Goal: Register for event/course

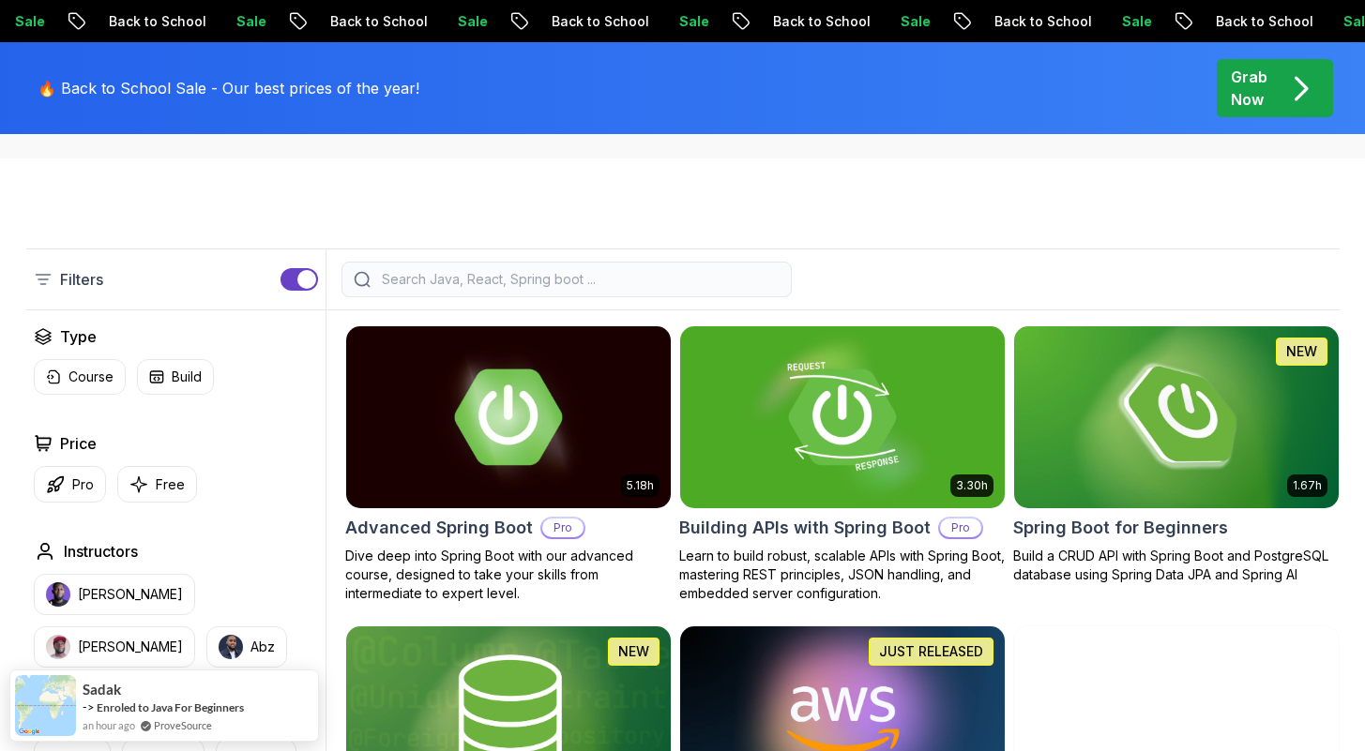
scroll to position [370, 0]
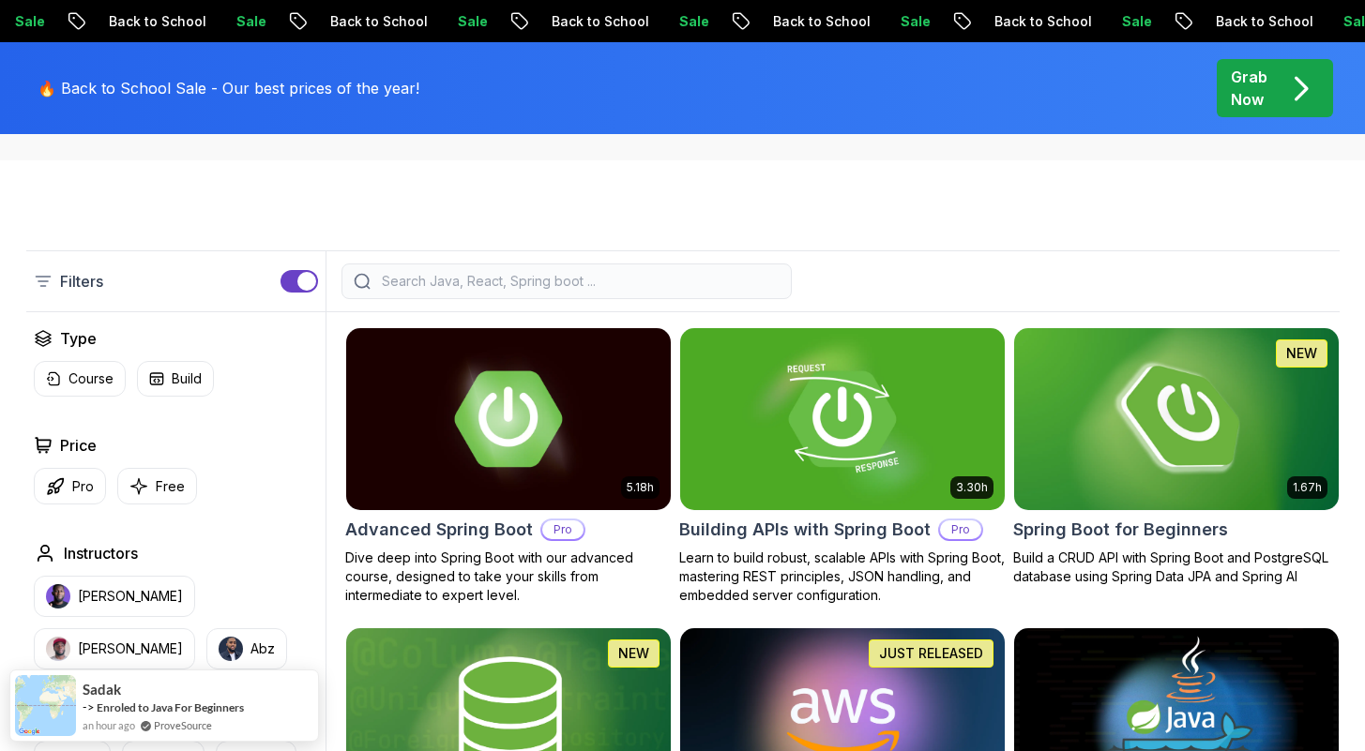
click at [1139, 417] on img at bounding box center [1176, 419] width 341 height 190
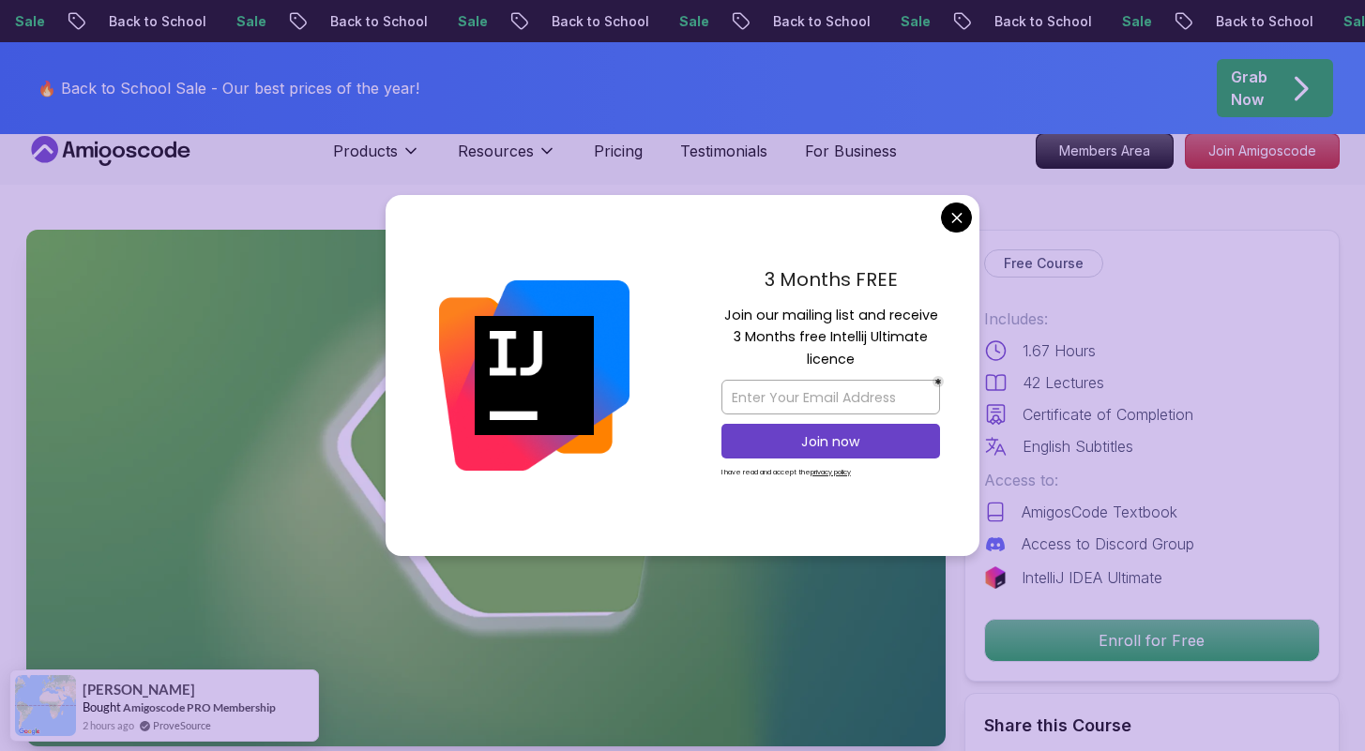
scroll to position [23, 0]
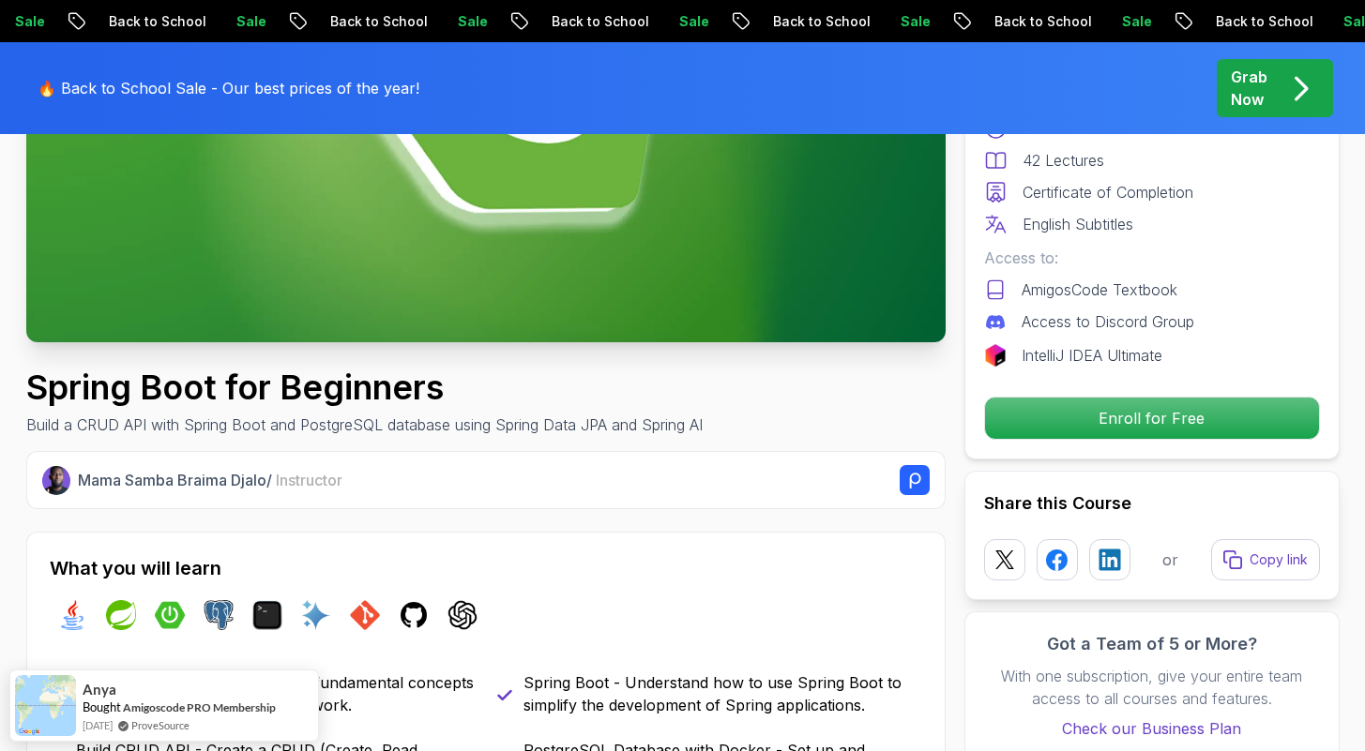
scroll to position [0, 0]
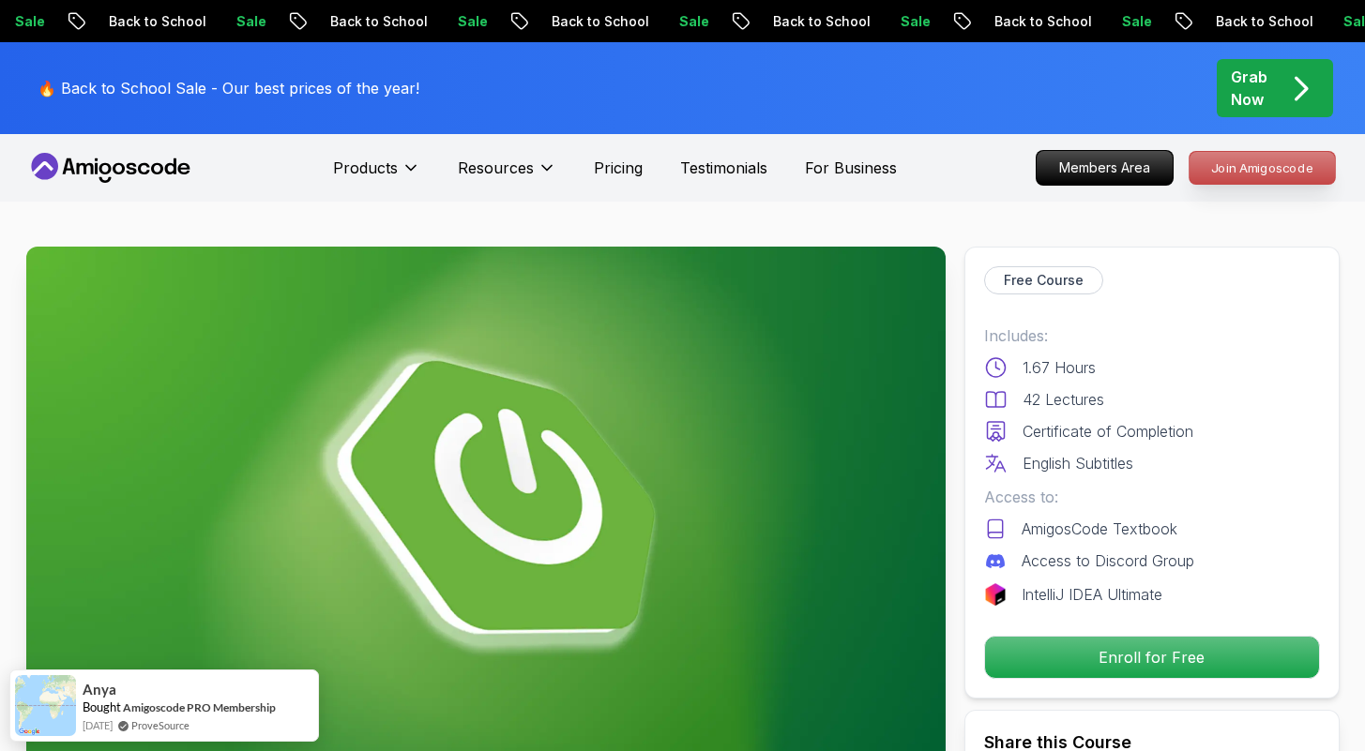
click at [1256, 160] on p "Join Amigoscode" at bounding box center [1261, 168] width 145 height 32
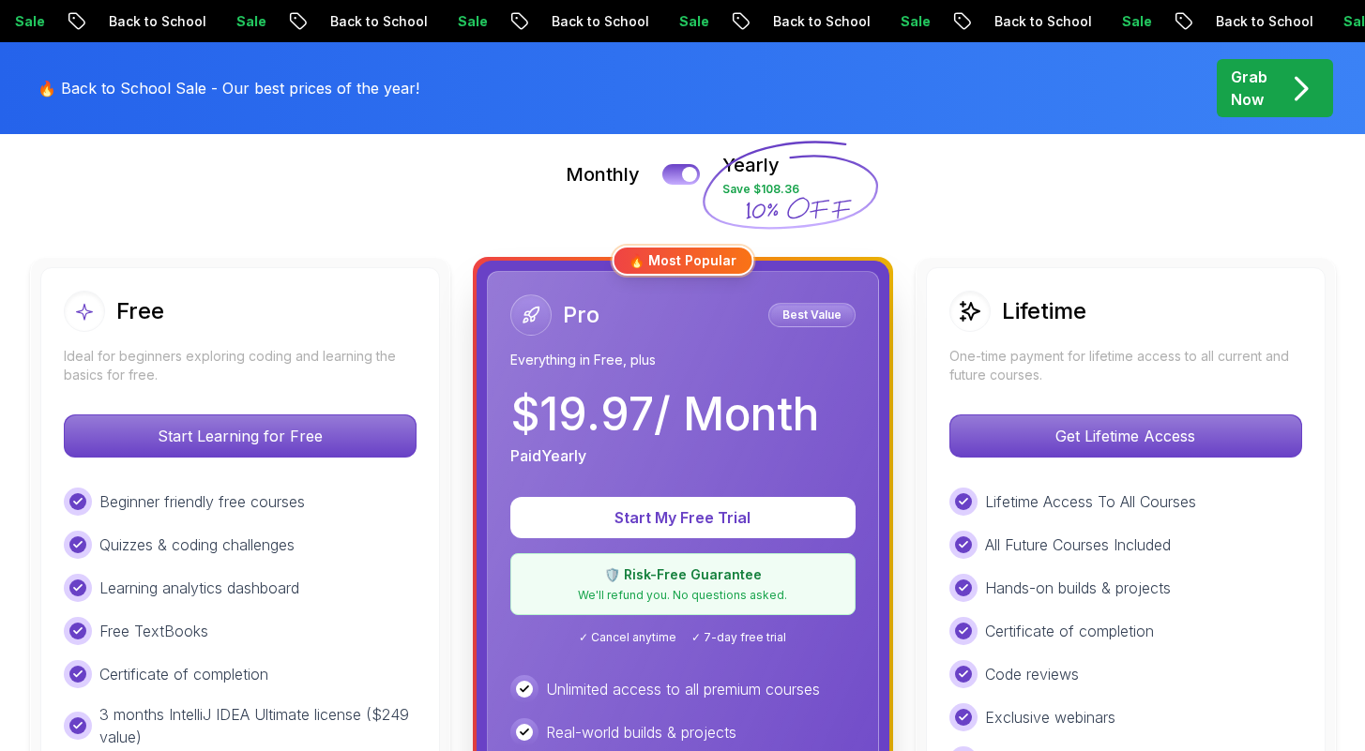
scroll to position [427, 0]
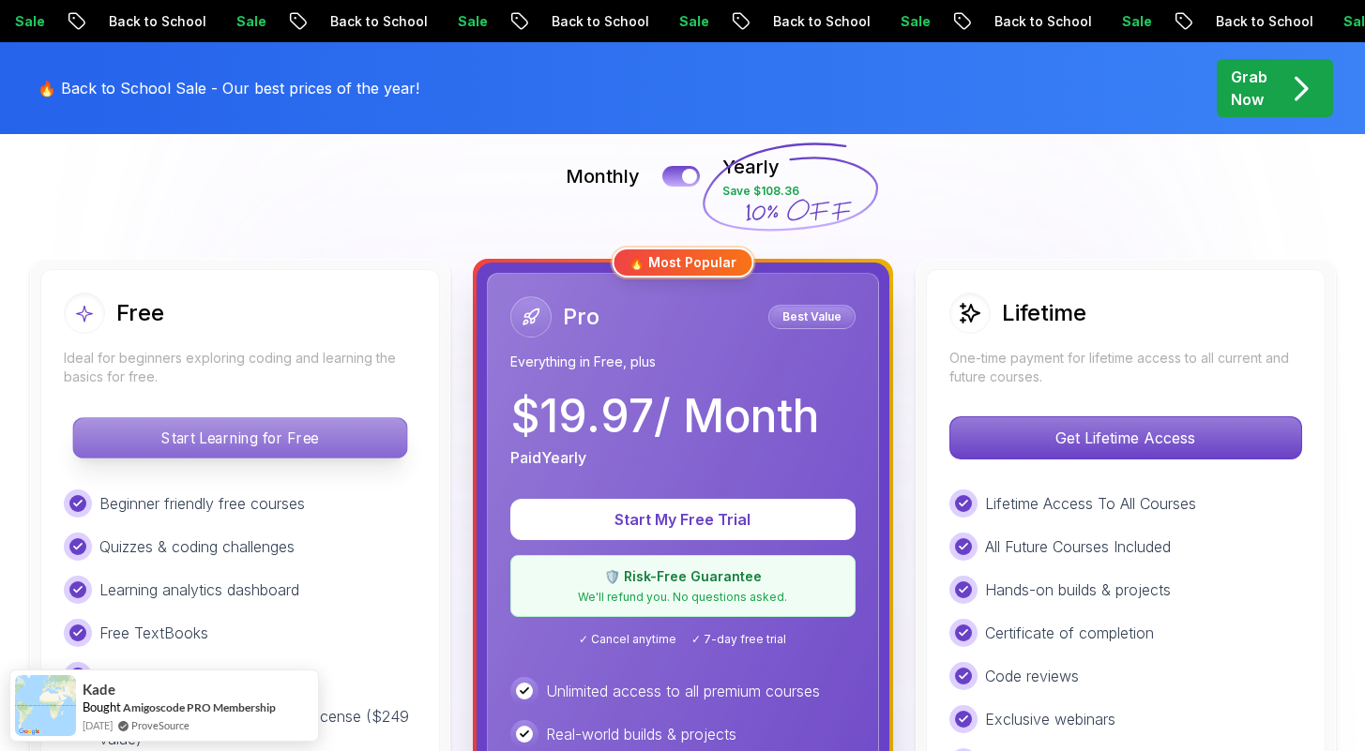
click at [284, 445] on p "Start Learning for Free" at bounding box center [239, 437] width 333 height 39
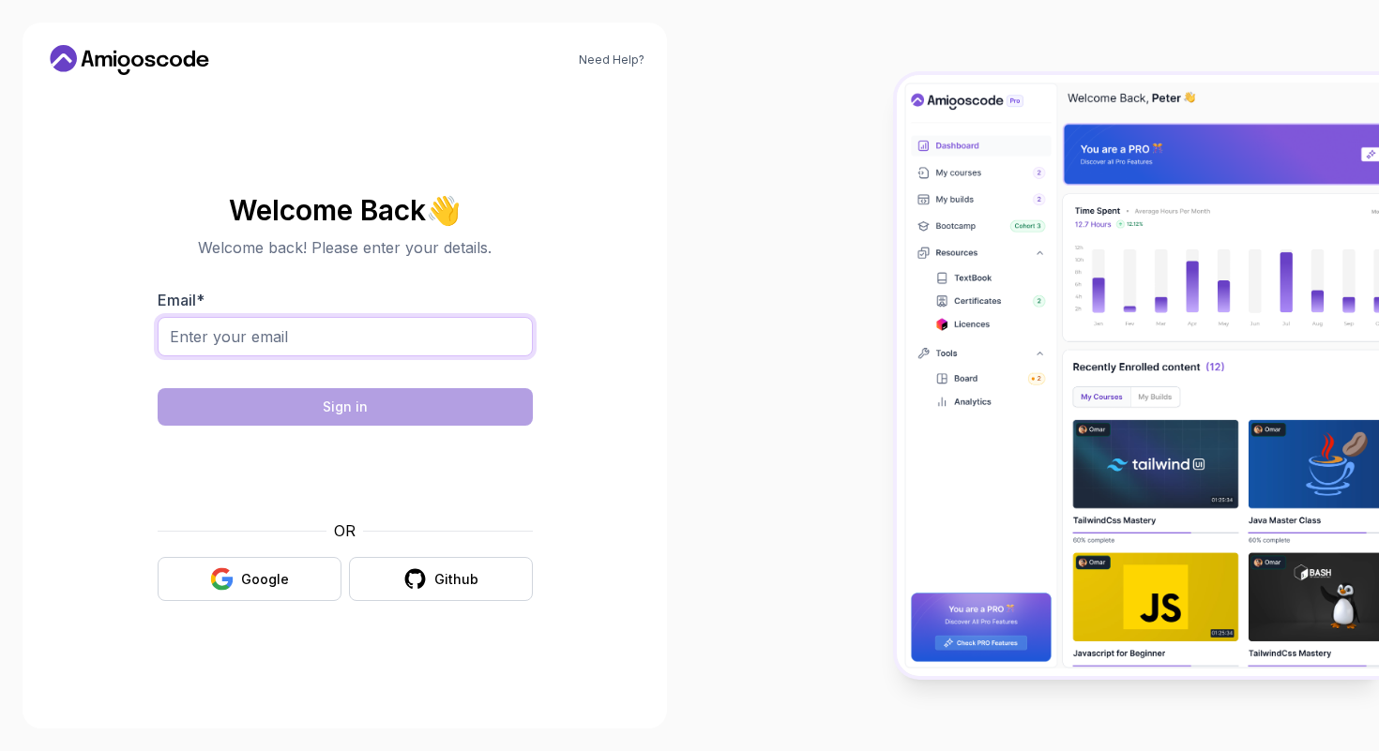
click at [289, 331] on input "Email *" at bounding box center [345, 336] width 375 height 39
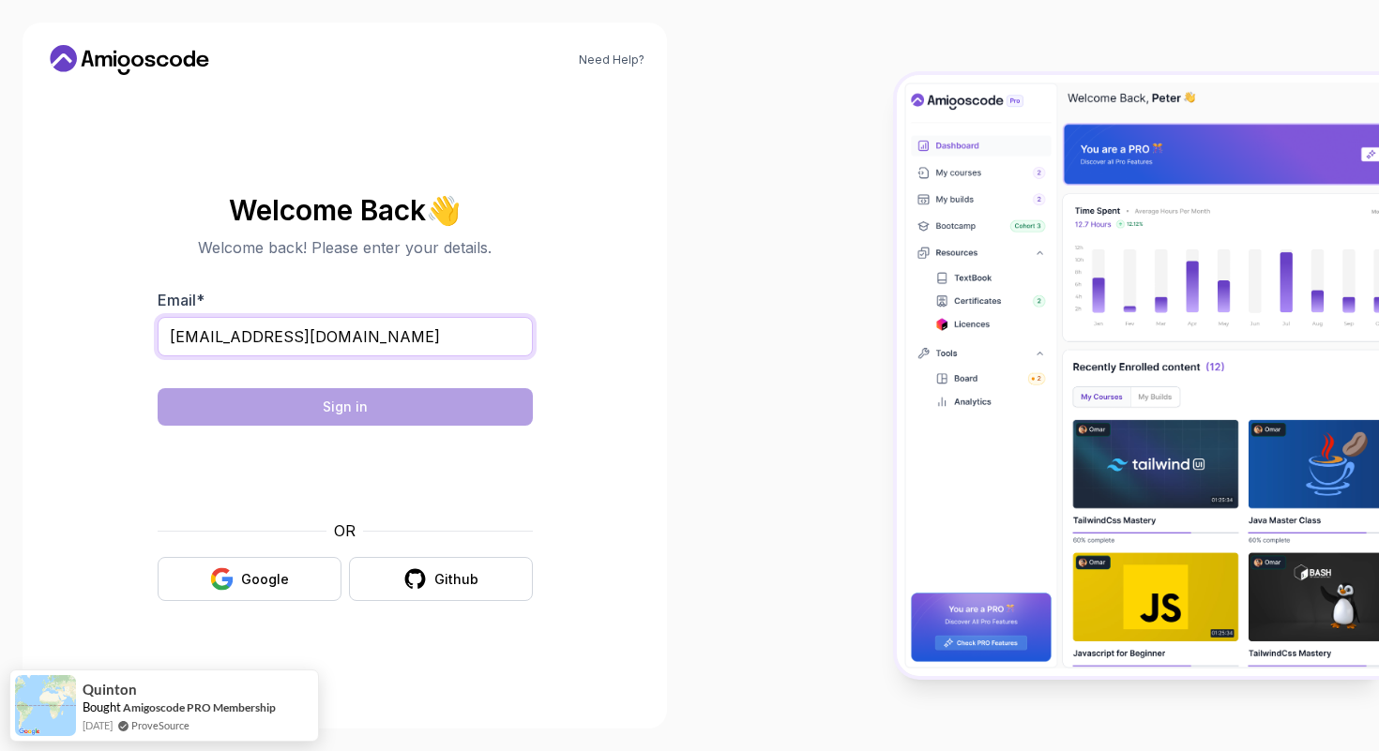
type input "pradeepmaheshwaram8008@gmail.com"
click at [289, 430] on form "Email * pradeepmaheshwaram8008@gmail.com Sign in OR Google Github" at bounding box center [345, 445] width 375 height 312
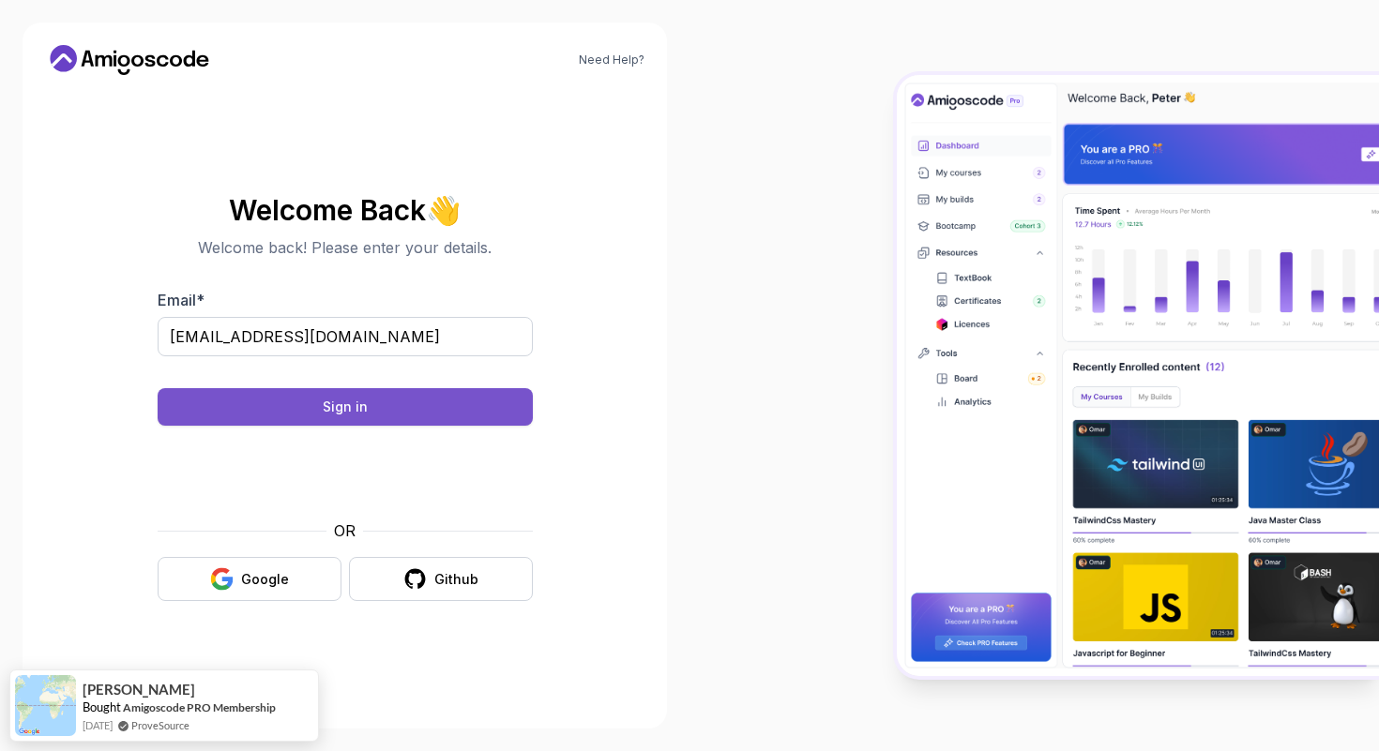
click at [288, 393] on button "Sign in" at bounding box center [345, 407] width 375 height 38
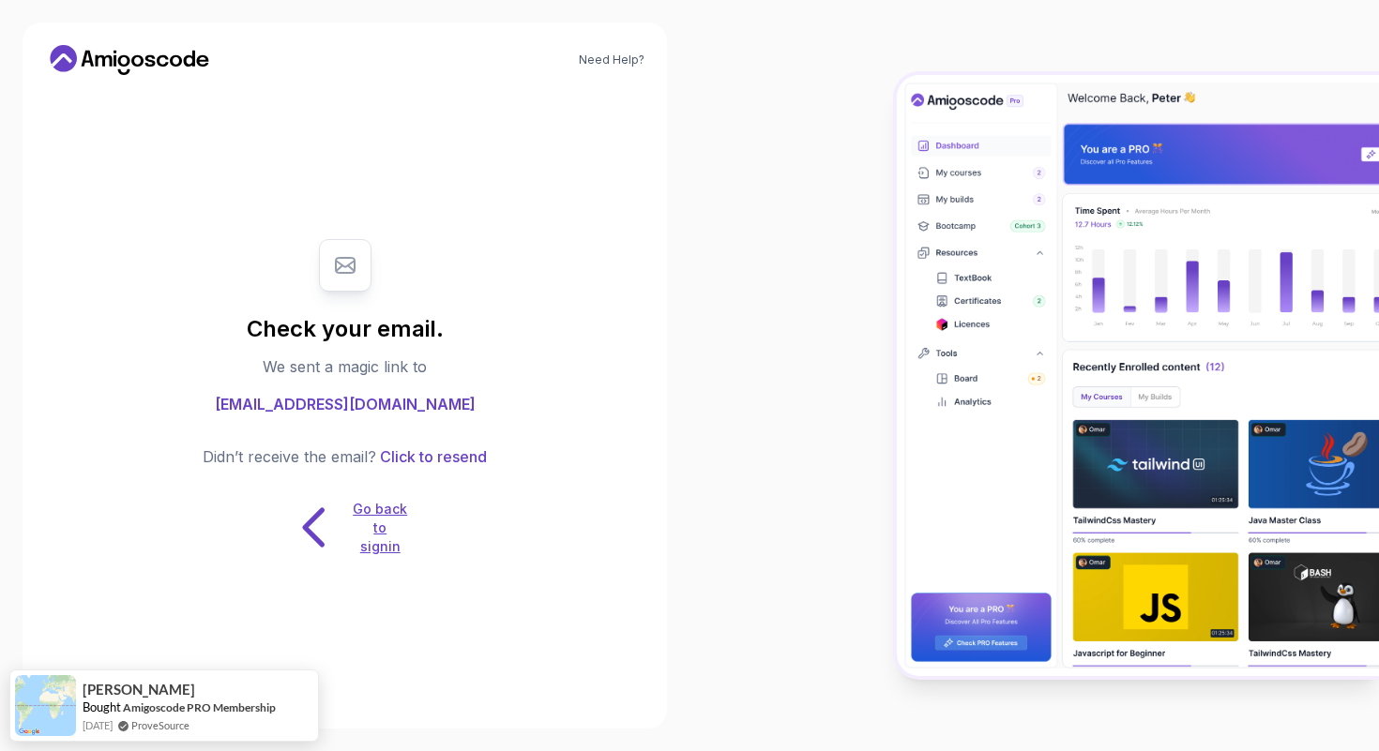
click at [379, 512] on p "Go back to signin" at bounding box center [380, 528] width 56 height 56
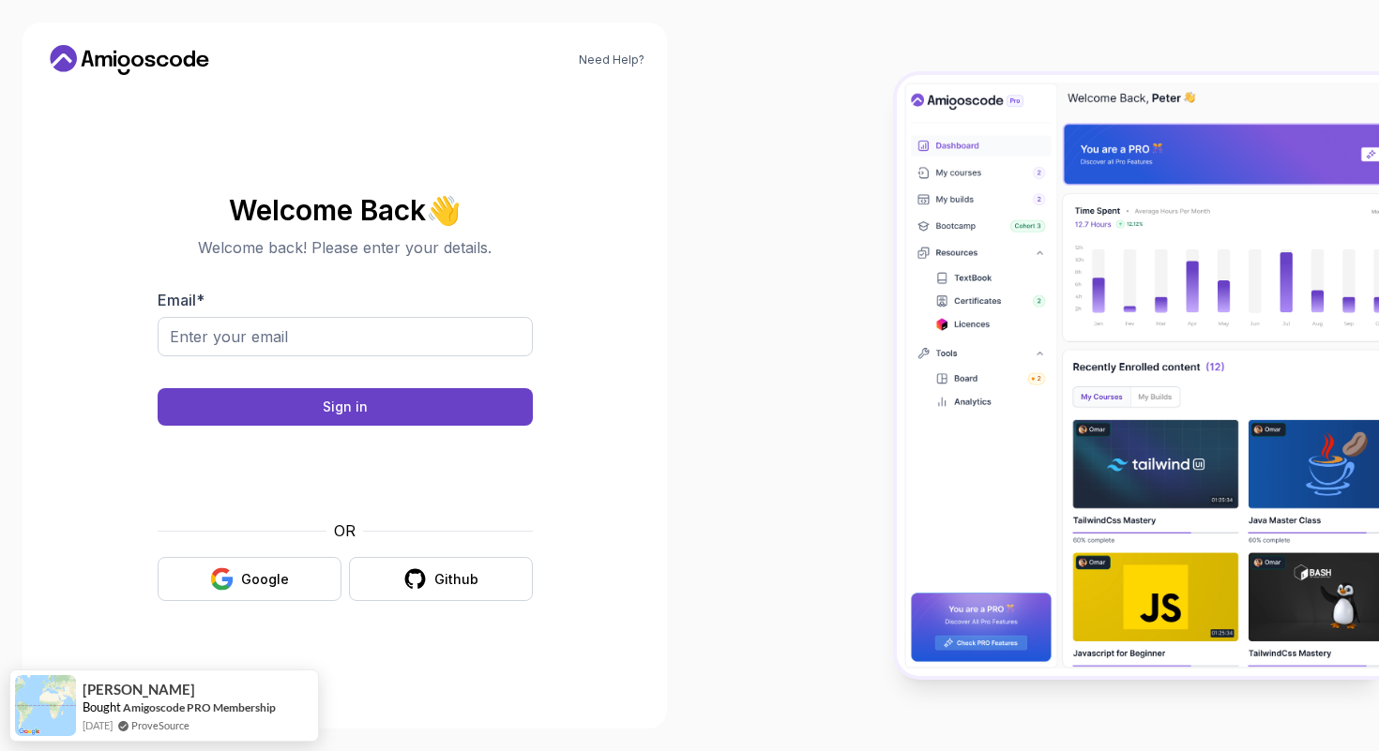
click at [283, 328] on input "Email *" at bounding box center [345, 336] width 375 height 39
type input "pradeepmaheshwaram8008@gmail.com"
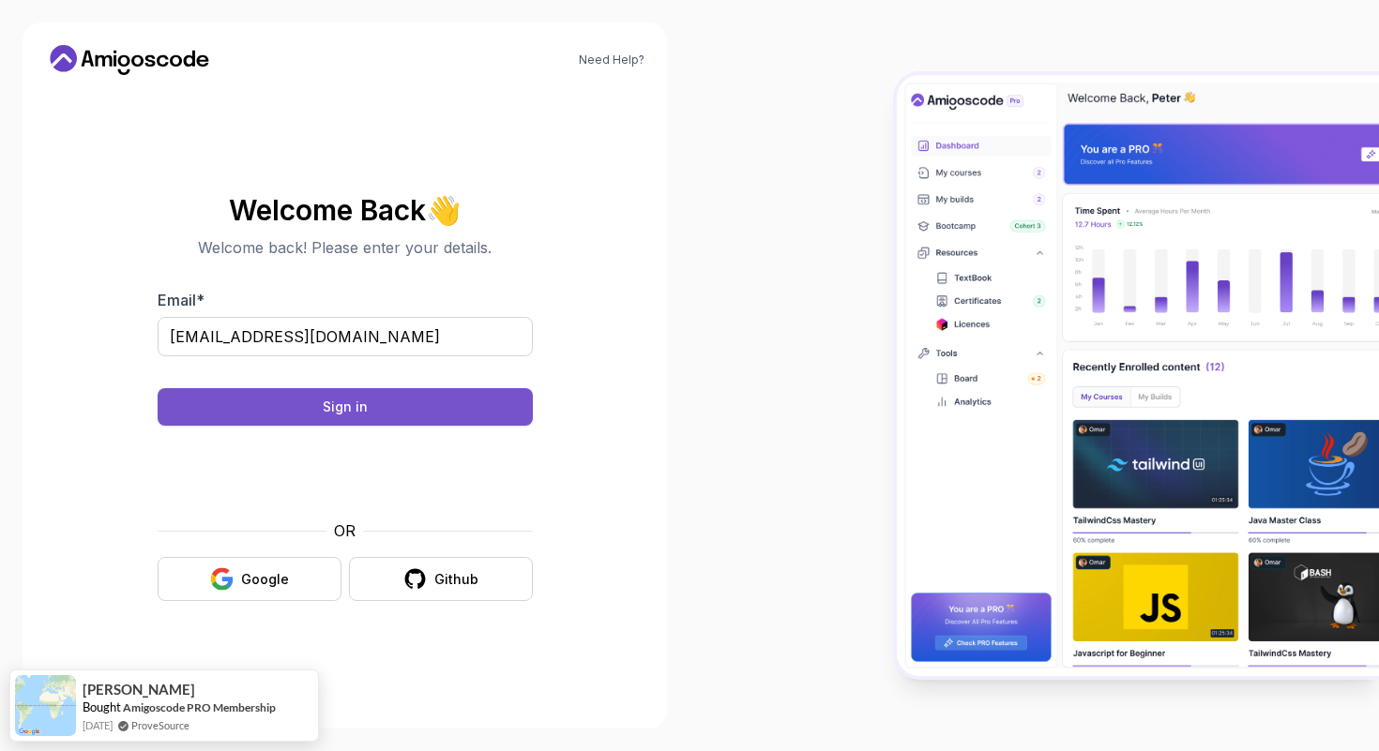
click at [317, 394] on button "Sign in" at bounding box center [345, 407] width 375 height 38
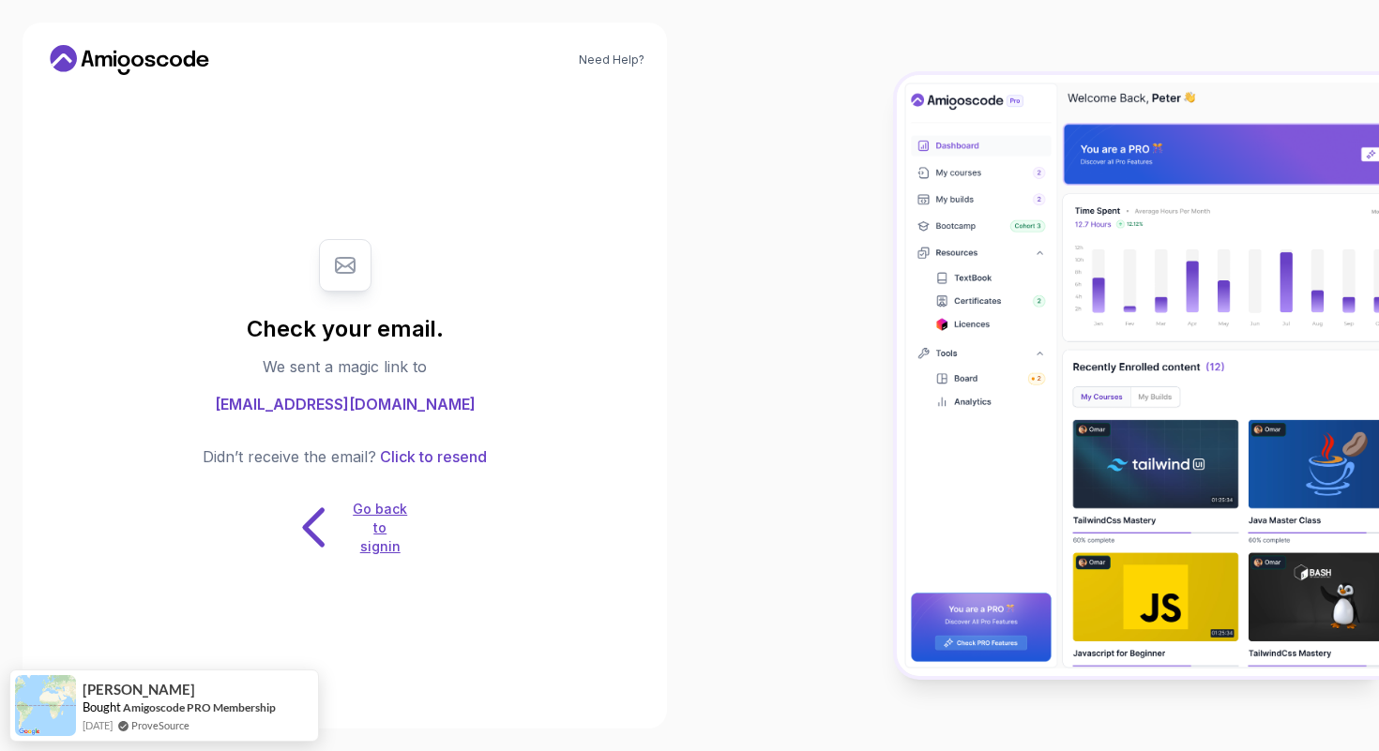
click at [325, 508] on icon at bounding box center [314, 527] width 59 height 59
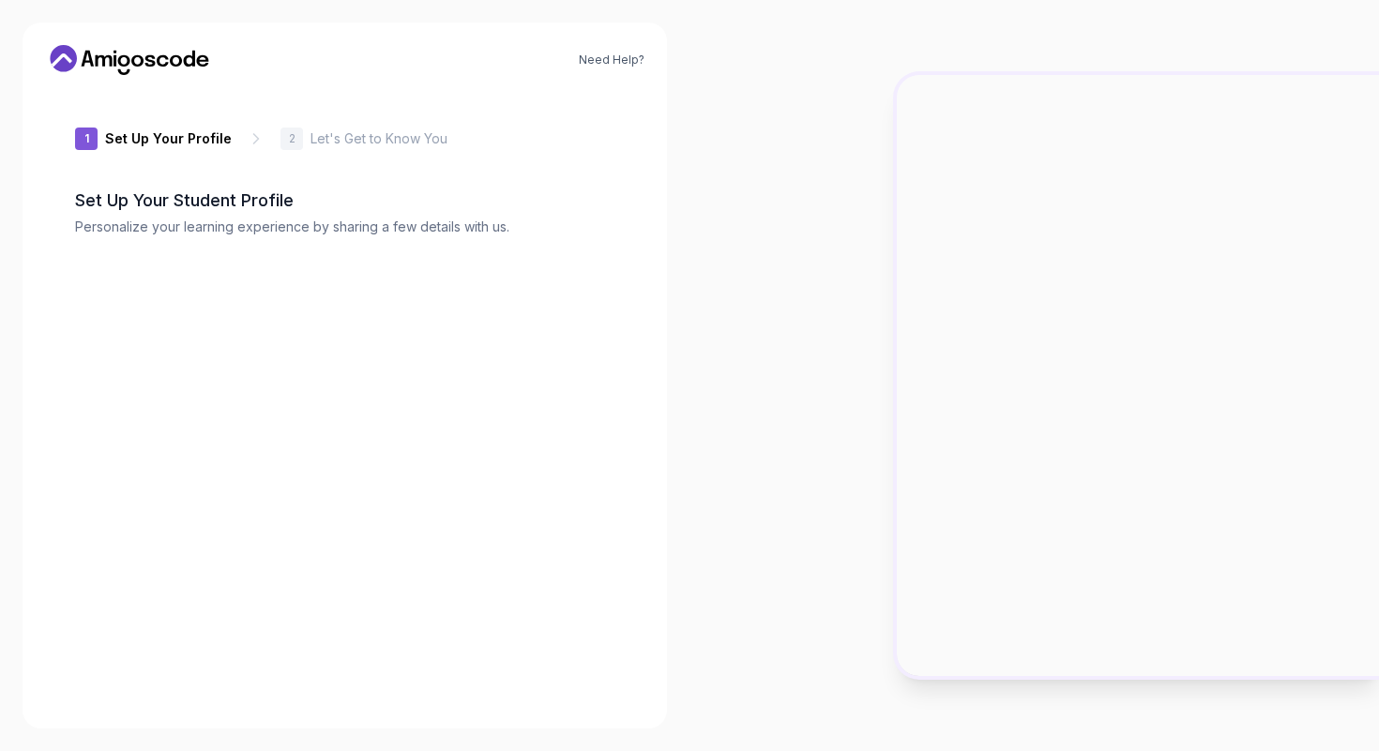
type input "gentlebisone1b99"
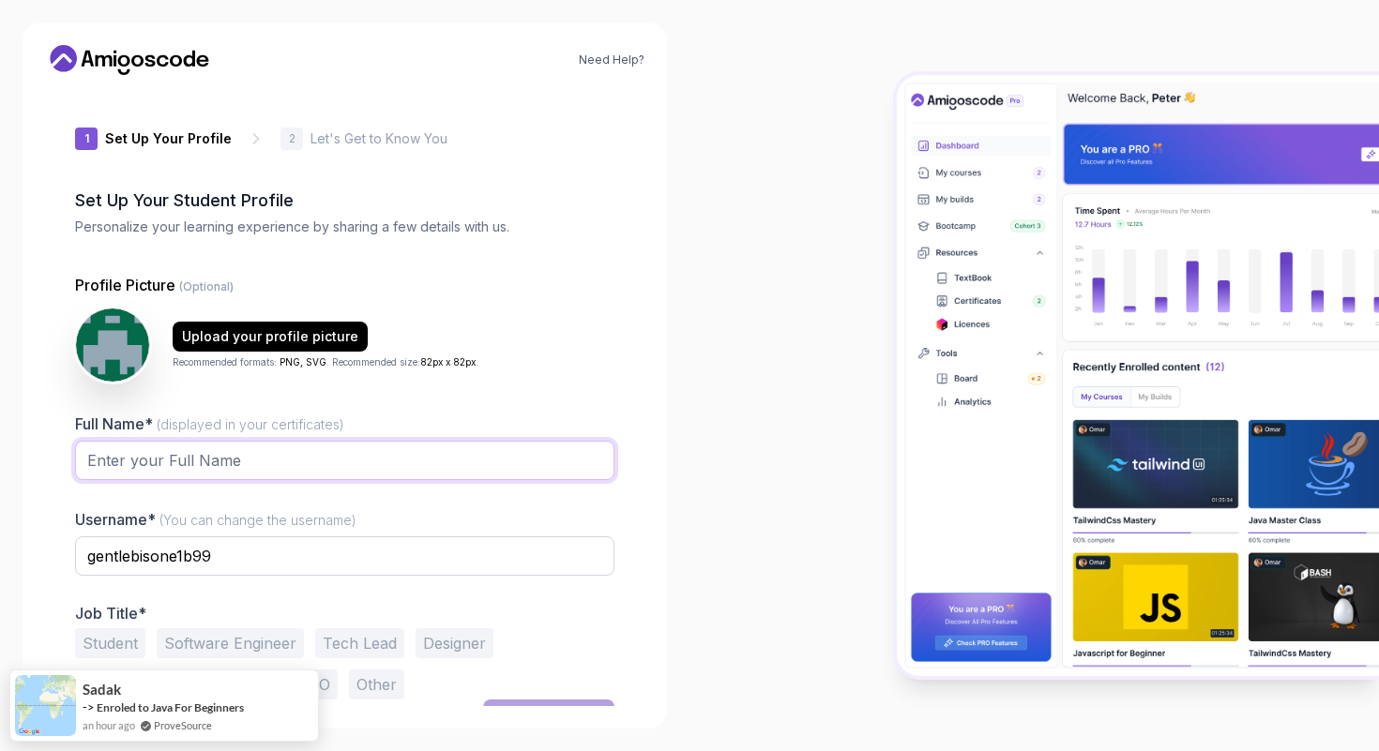
click at [159, 464] on input "Full Name* (displayed in your certificates)" at bounding box center [344, 460] width 539 height 39
type input "p"
type input "Pradeep"
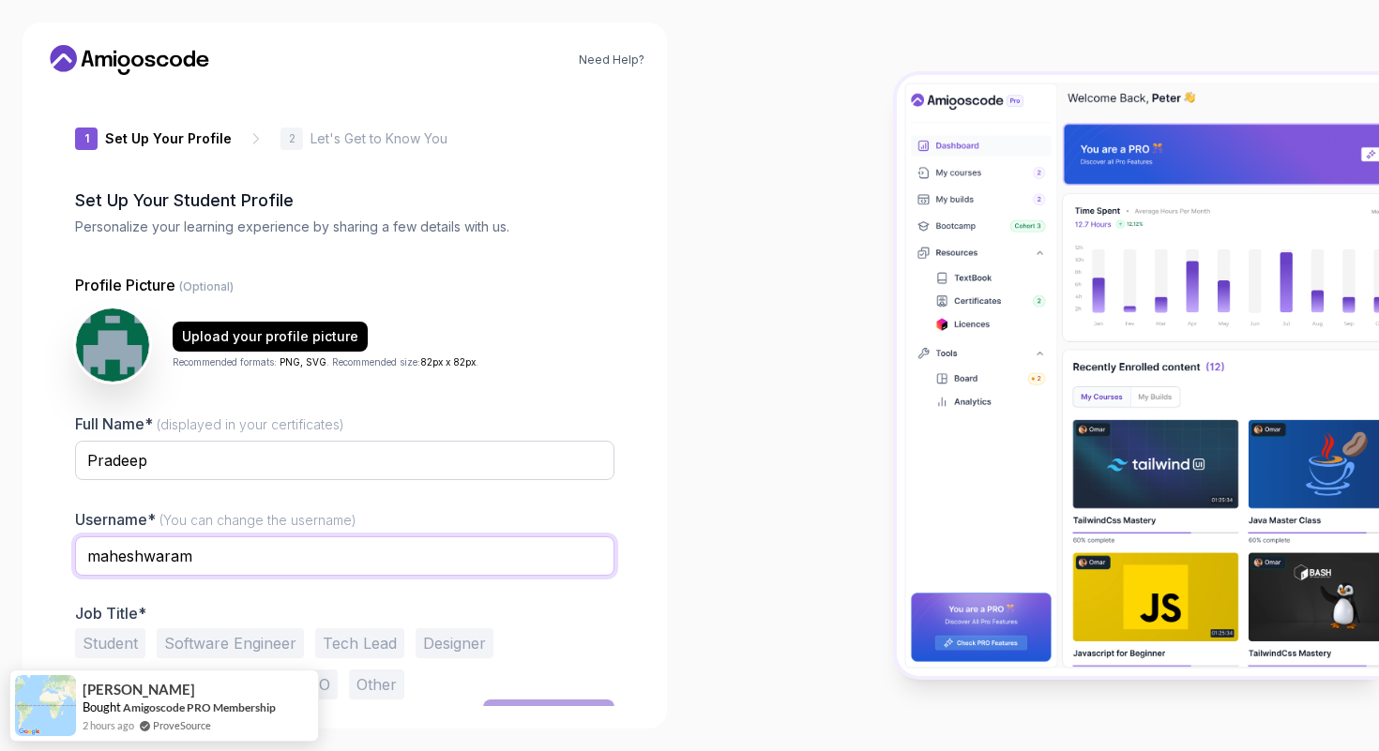
scroll to position [31, 0]
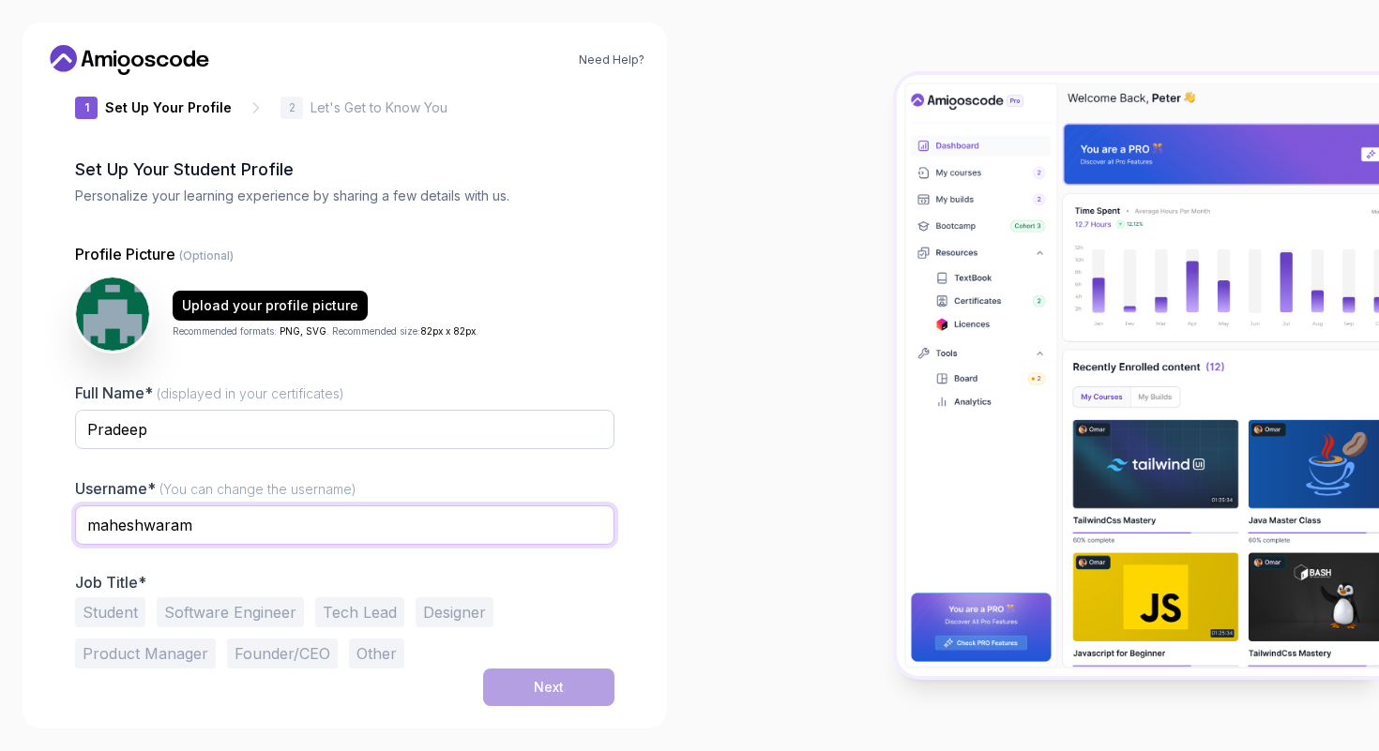
type input "maheshwaram"
click at [112, 621] on button "Student" at bounding box center [110, 613] width 70 height 30
click at [555, 691] on div "Next" at bounding box center [549, 687] width 30 height 19
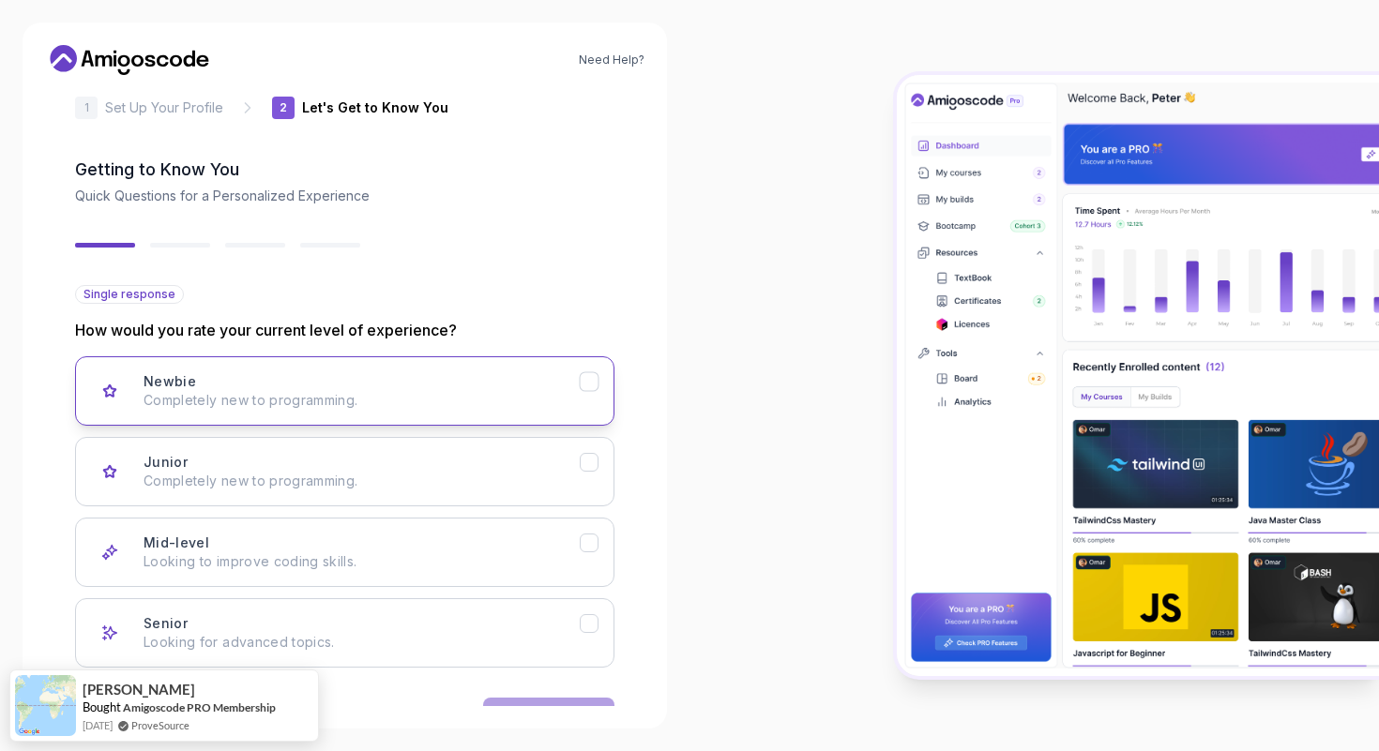
scroll to position [90, 0]
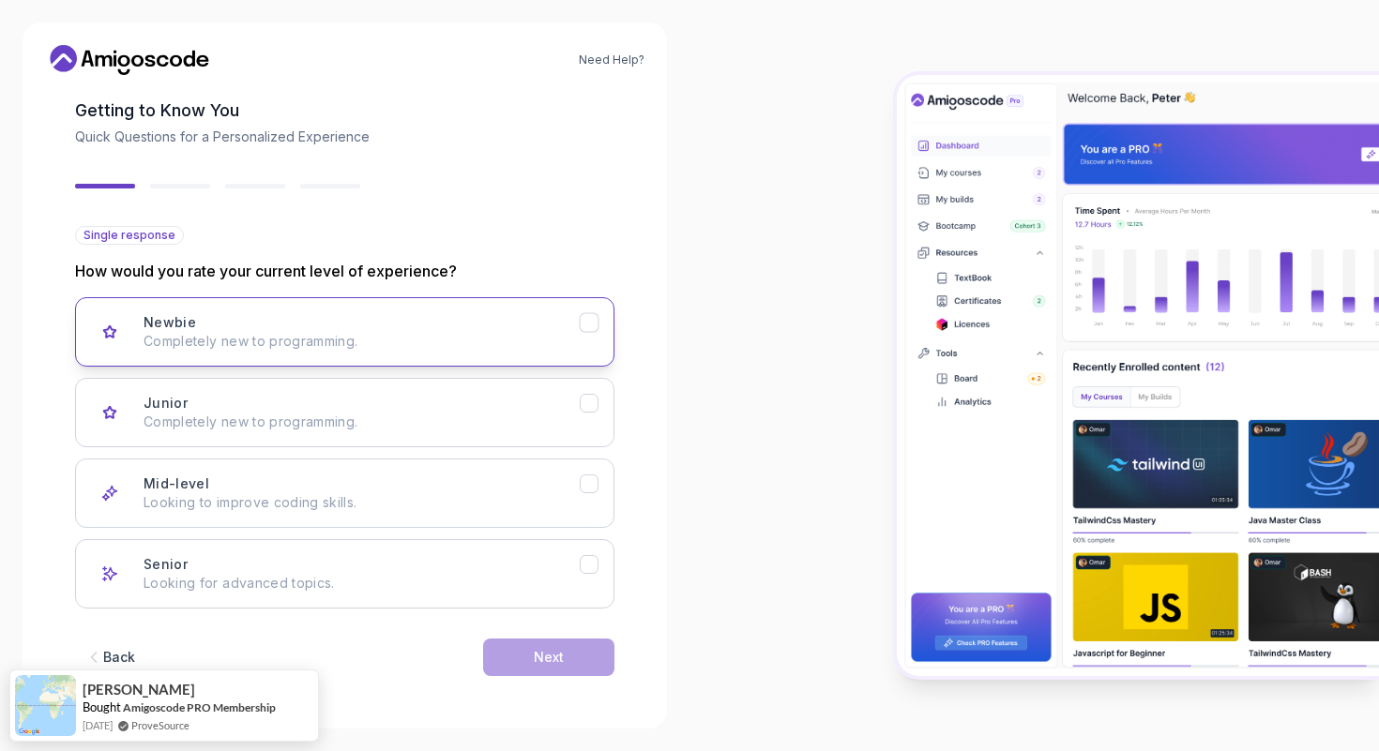
click at [295, 343] on p "Completely new to programming." at bounding box center [362, 341] width 436 height 19
click at [531, 661] on button "Next" at bounding box center [548, 658] width 131 height 38
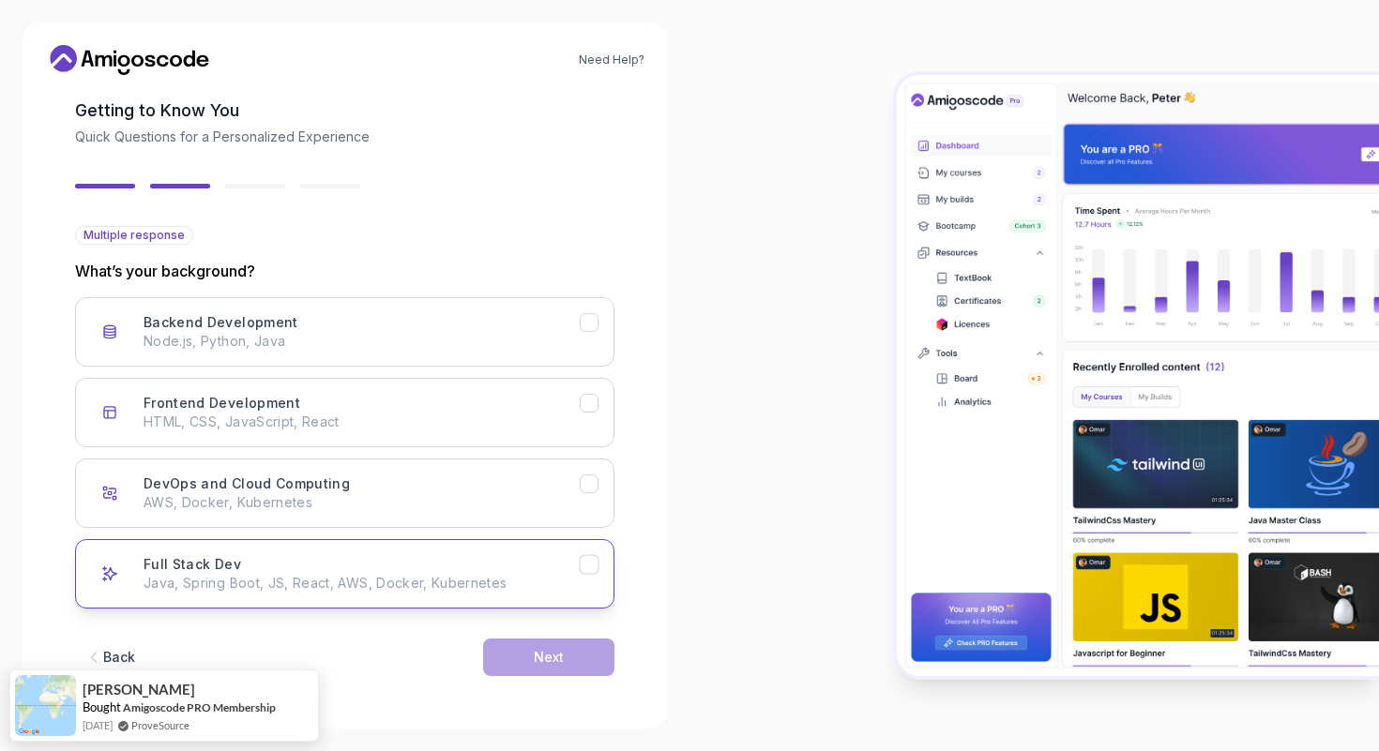
click at [426, 574] on p "Java, Spring Boot, JS, React, AWS, Docker, Kubernetes" at bounding box center [362, 583] width 436 height 19
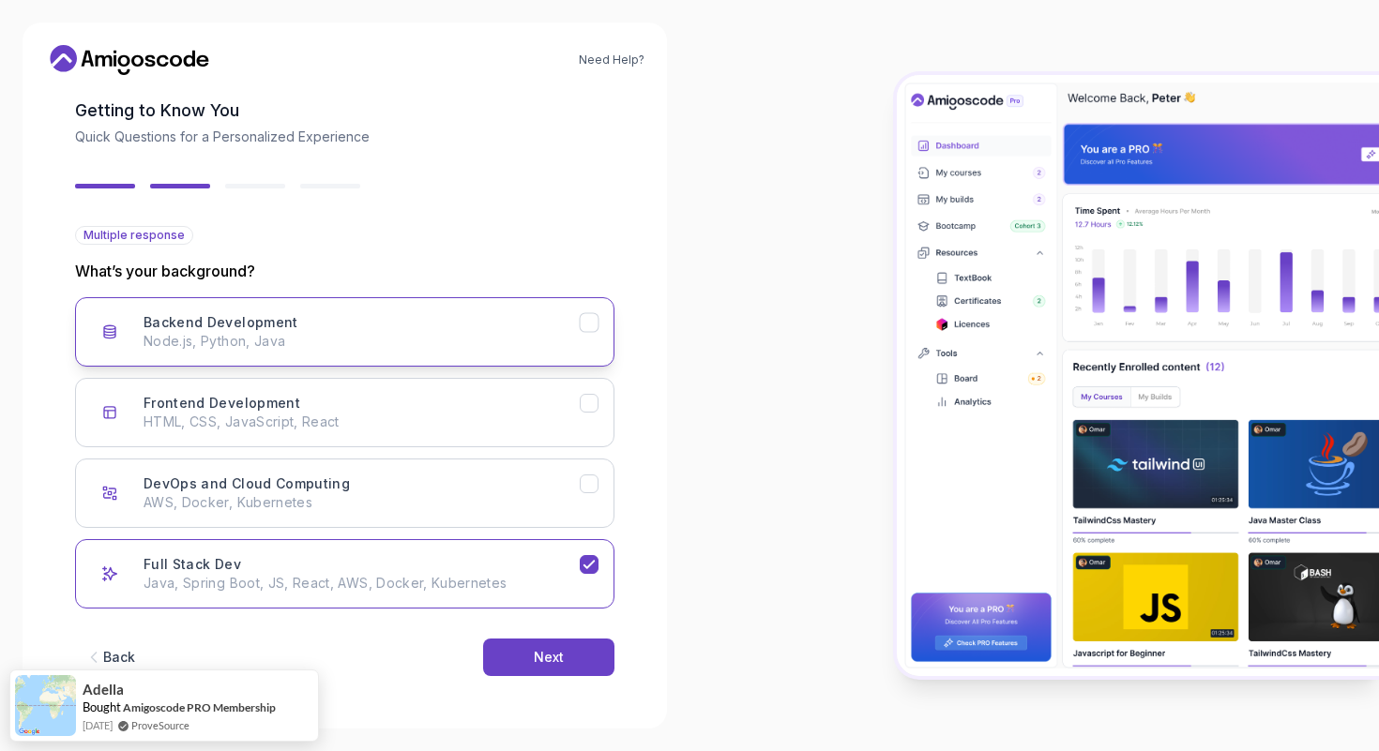
click at [456, 337] on p "Node.js, Python, Java" at bounding box center [362, 341] width 436 height 19
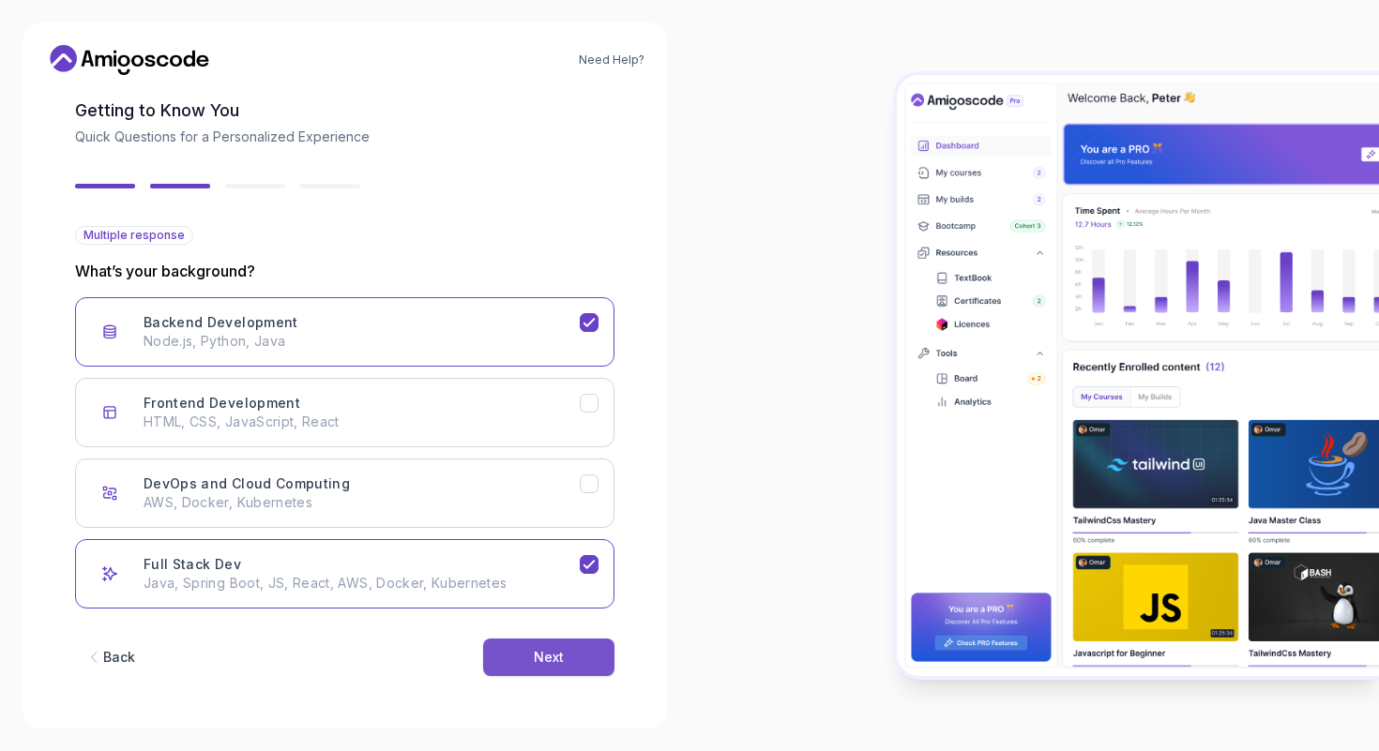
click at [543, 652] on div "Next" at bounding box center [549, 657] width 30 height 19
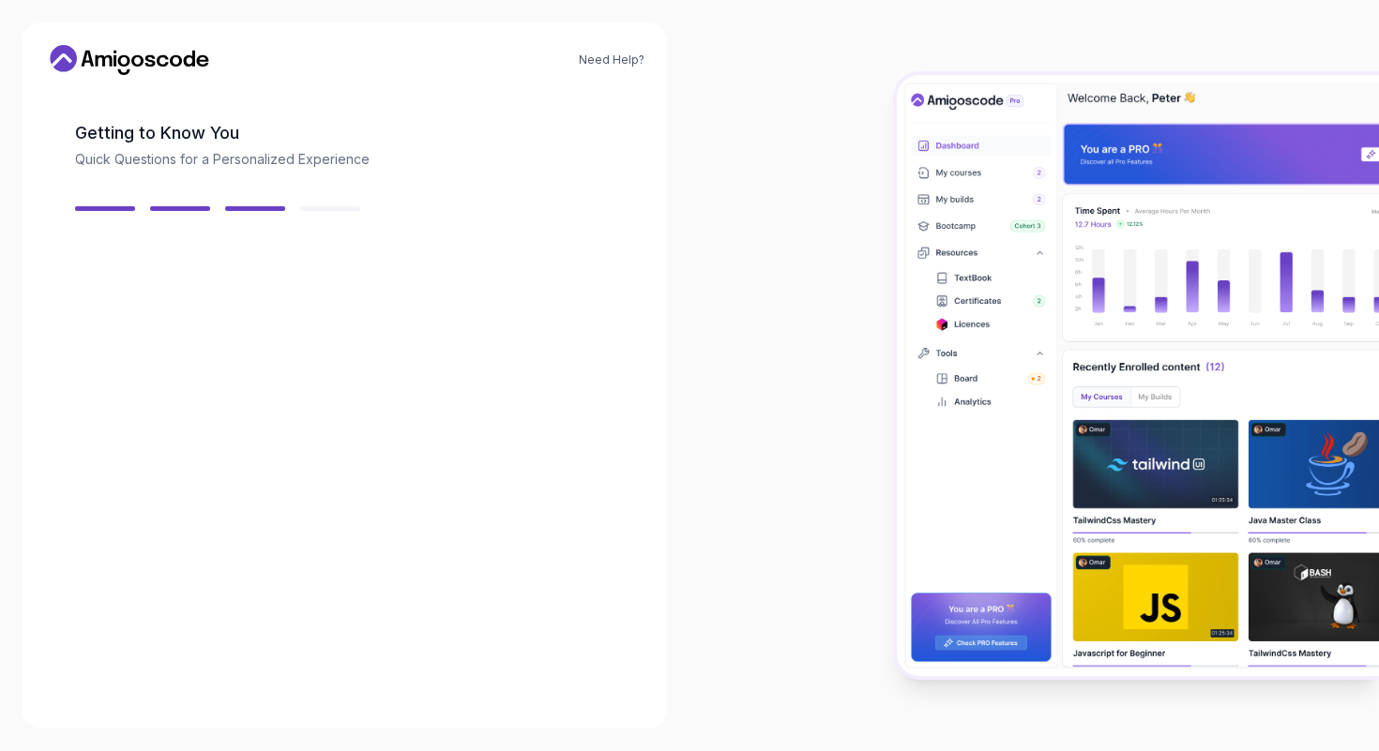
scroll to position [68, 0]
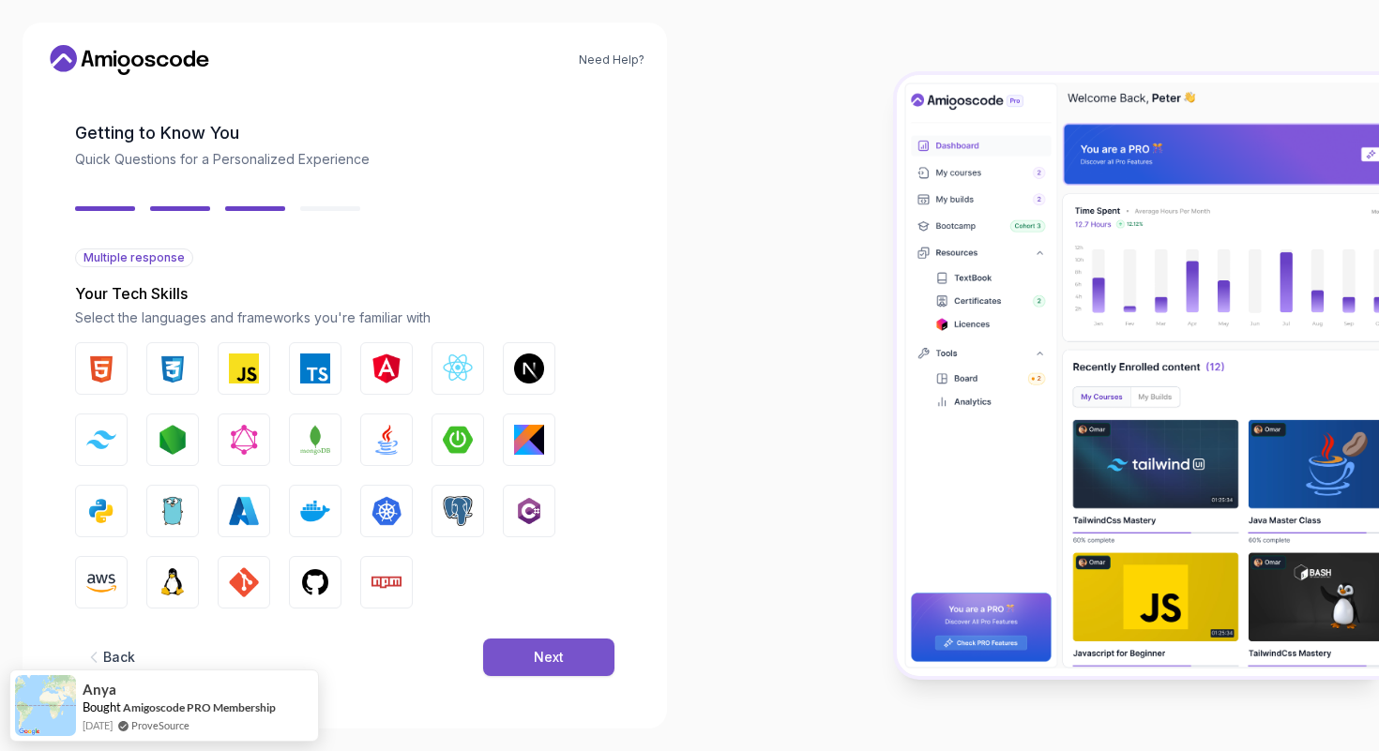
click at [506, 659] on button "Next" at bounding box center [548, 658] width 131 height 38
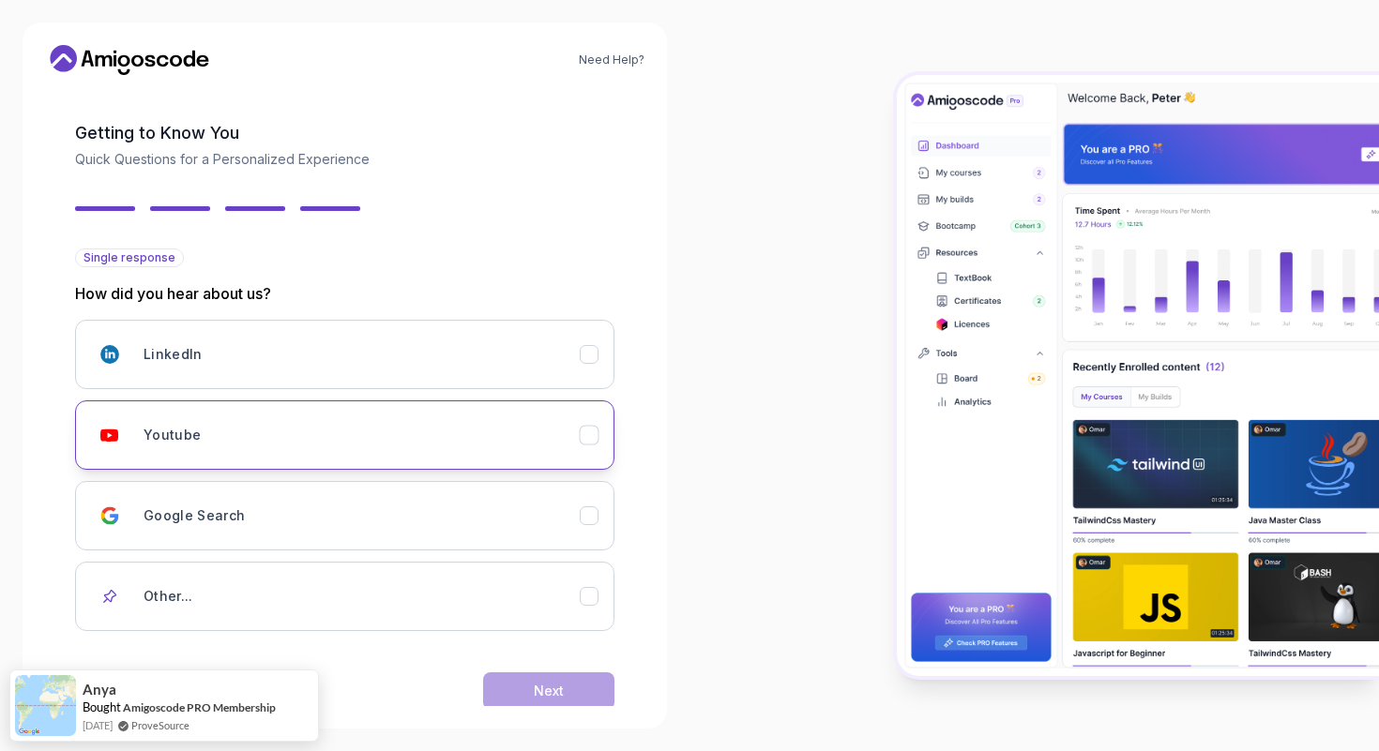
click at [466, 432] on div "Youtube" at bounding box center [362, 436] width 436 height 38
click at [522, 692] on button "Next" at bounding box center [548, 692] width 131 height 38
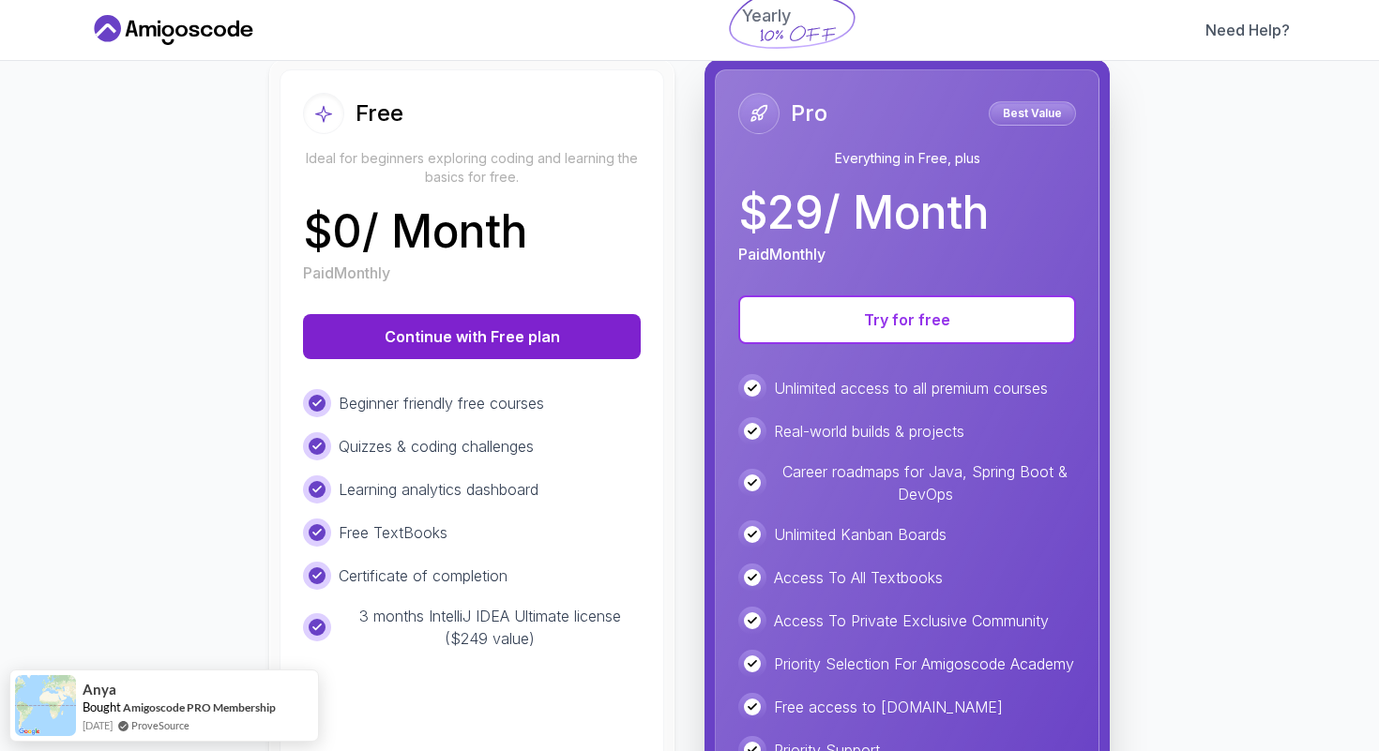
scroll to position [356, 0]
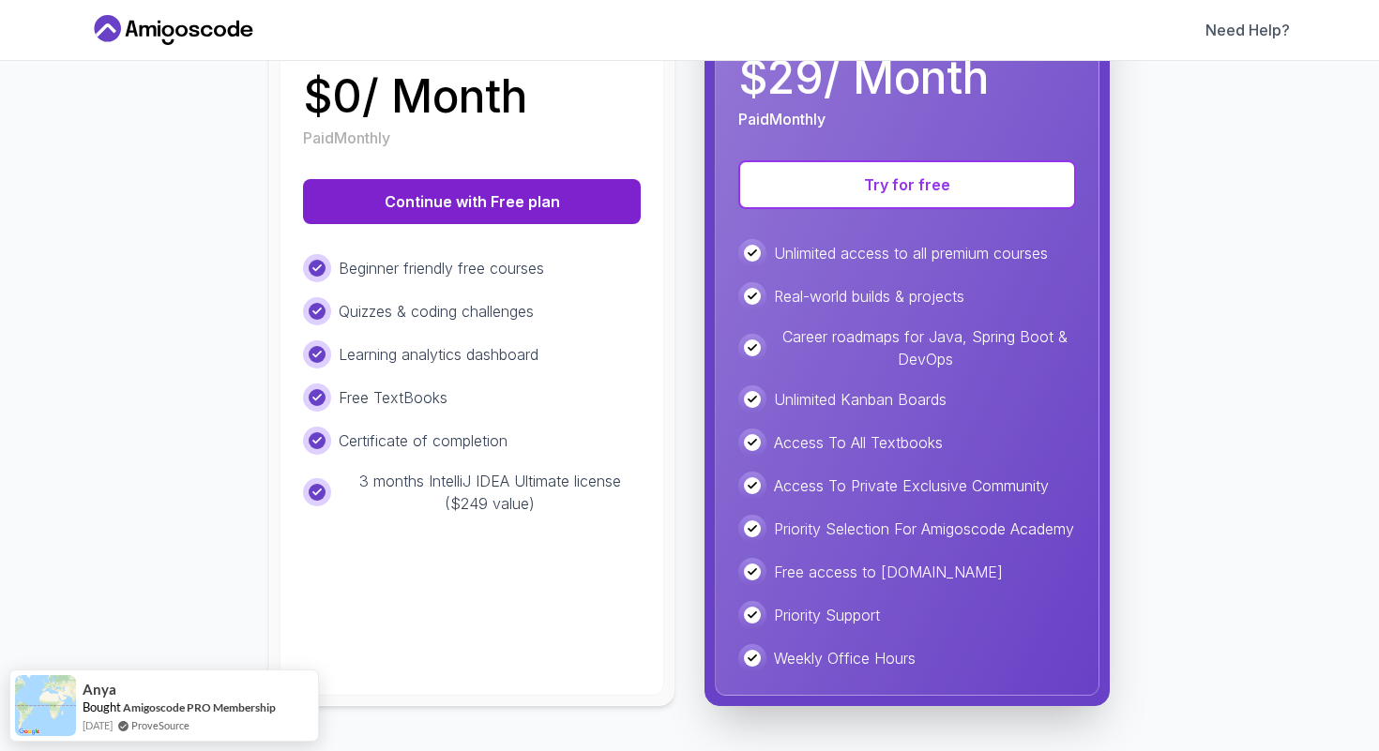
click at [511, 179] on button "Continue with Free plan" at bounding box center [472, 201] width 338 height 45
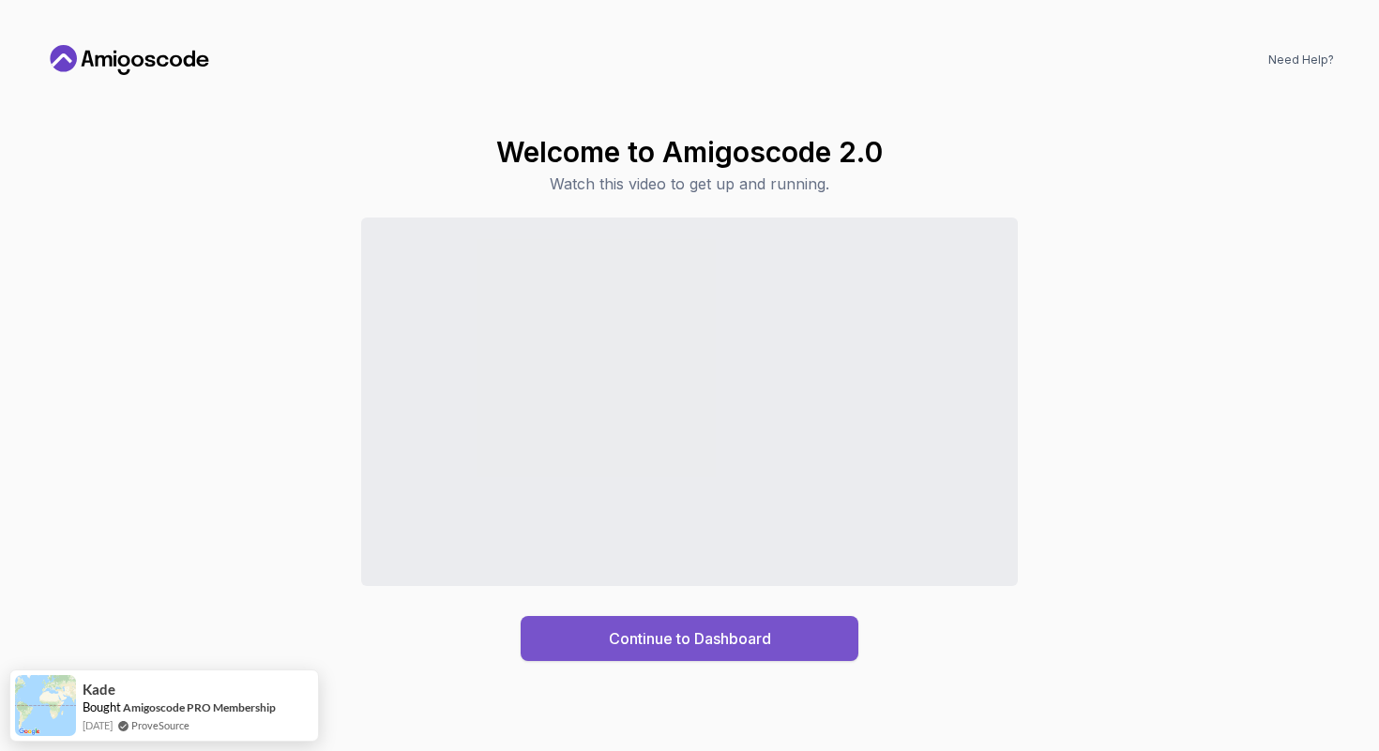
click at [584, 630] on button "Continue to Dashboard" at bounding box center [690, 638] width 338 height 45
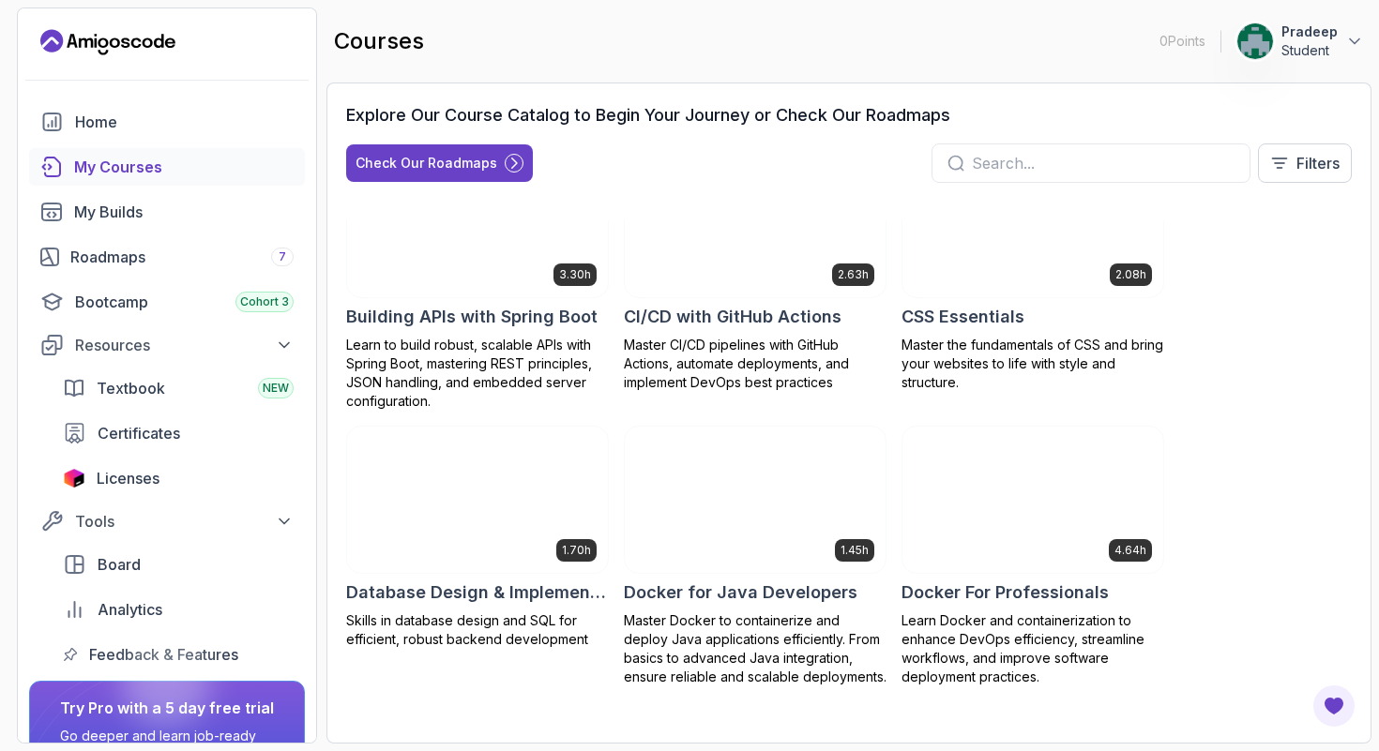
scroll to position [330, 0]
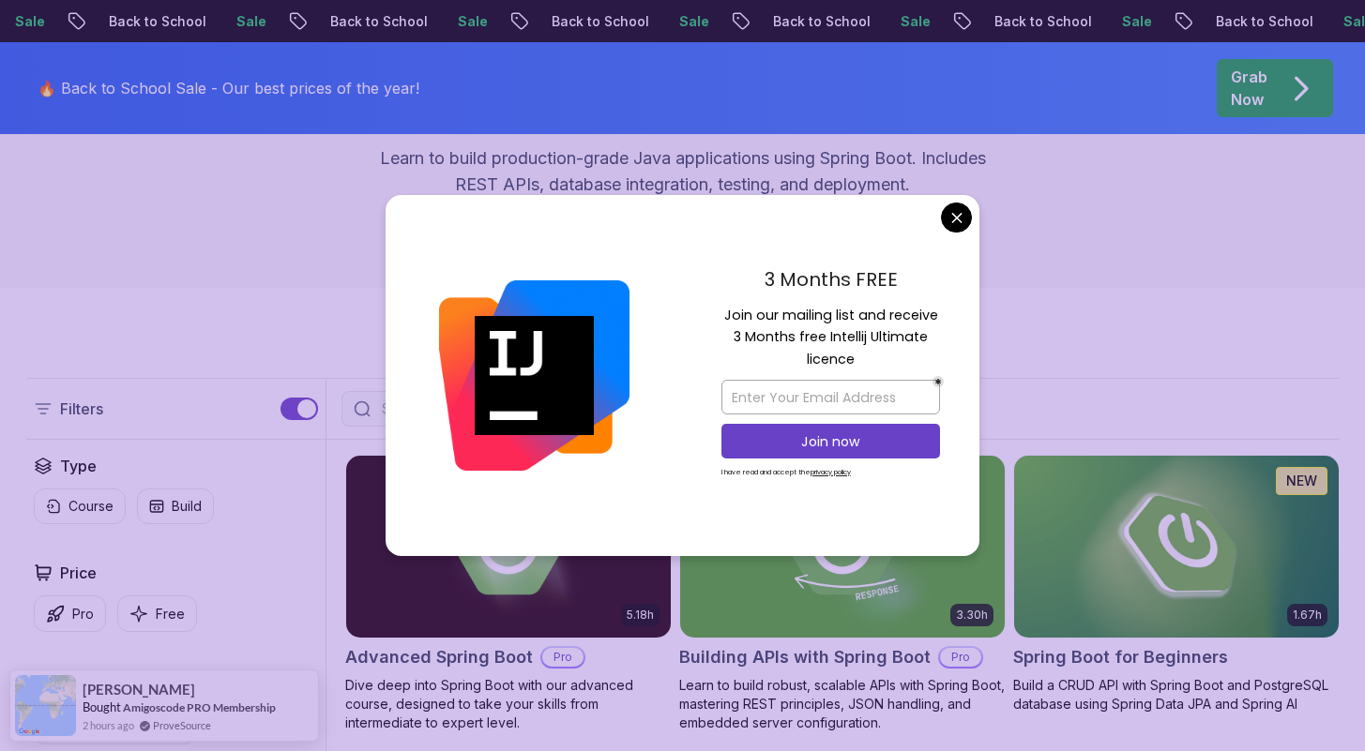
scroll to position [250, 0]
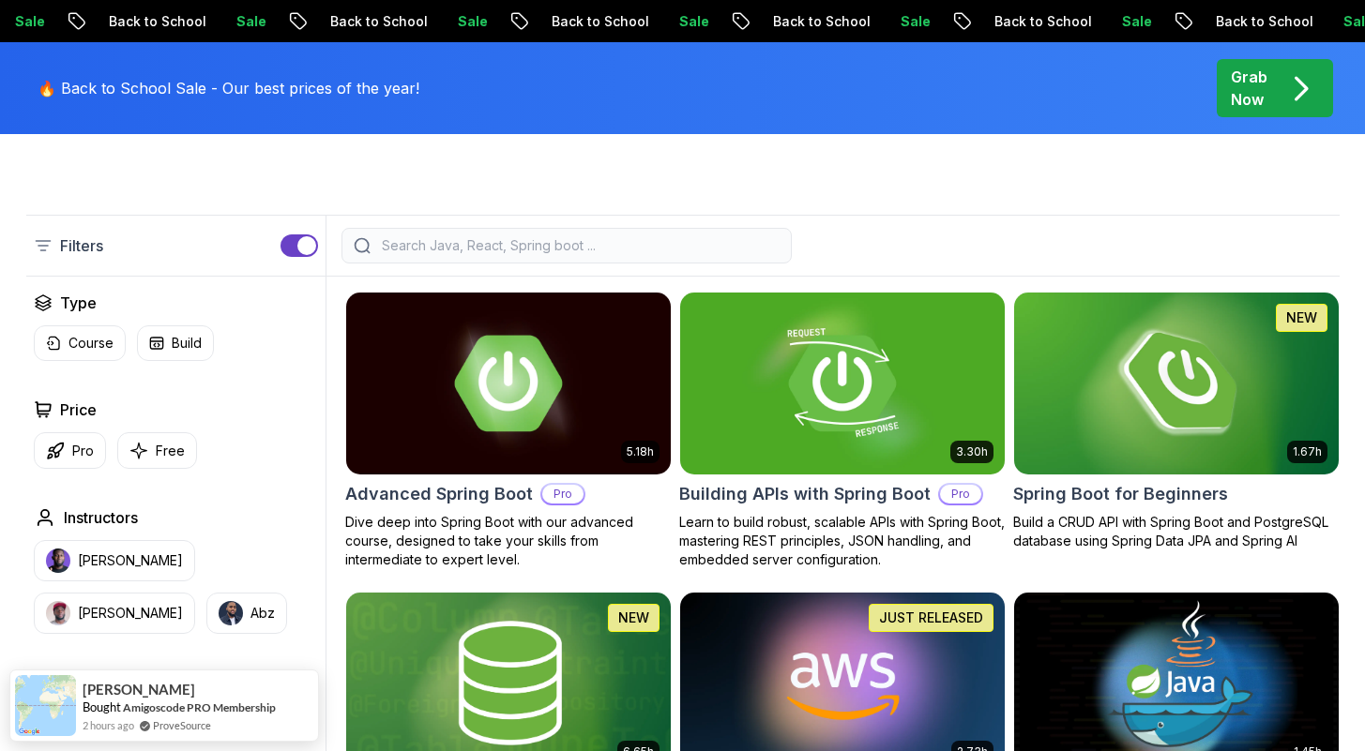
scroll to position [404, 0]
